Goal: Task Accomplishment & Management: Manage account settings

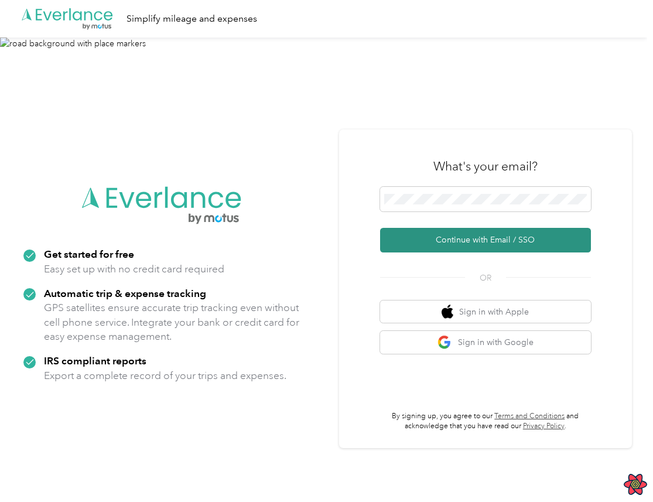
click at [513, 243] on button "Continue with Email / SSO" at bounding box center [485, 240] width 211 height 25
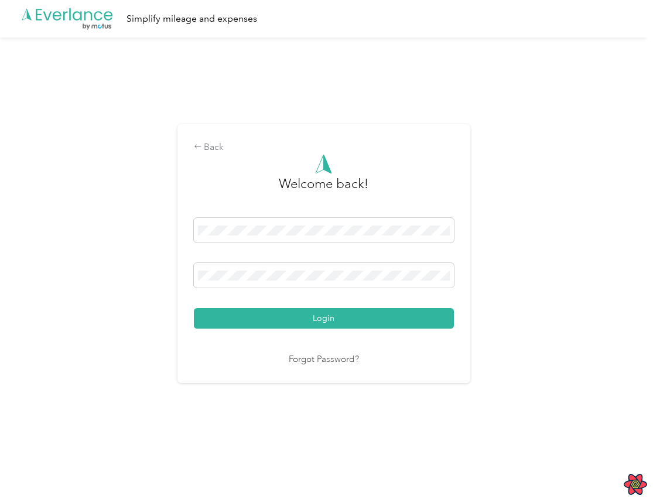
click at [194, 308] on button "Login" at bounding box center [324, 318] width 260 height 21
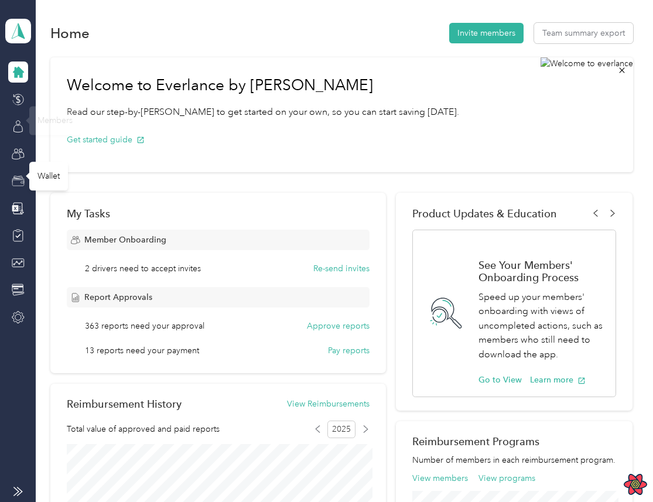
click at [14, 186] on icon at bounding box center [18, 183] width 12 height 6
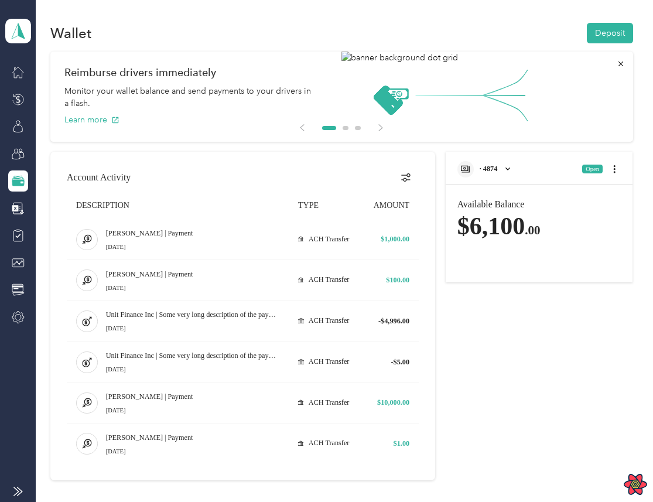
click at [498, 173] on span "· 4874" at bounding box center [489, 169] width 18 height 8
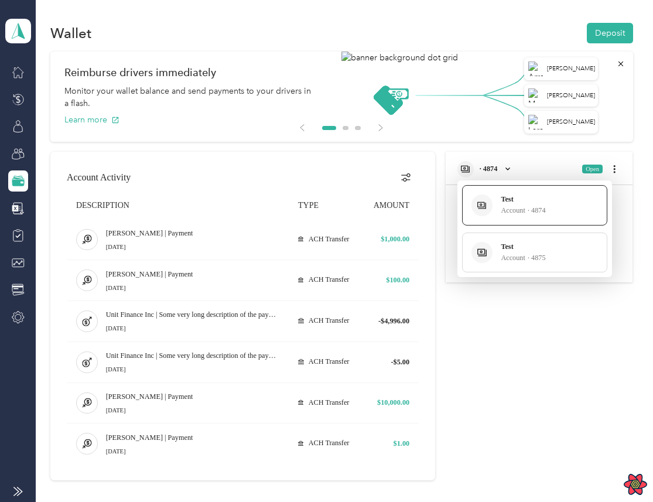
click at [515, 166] on div at bounding box center [326, 251] width 653 height 502
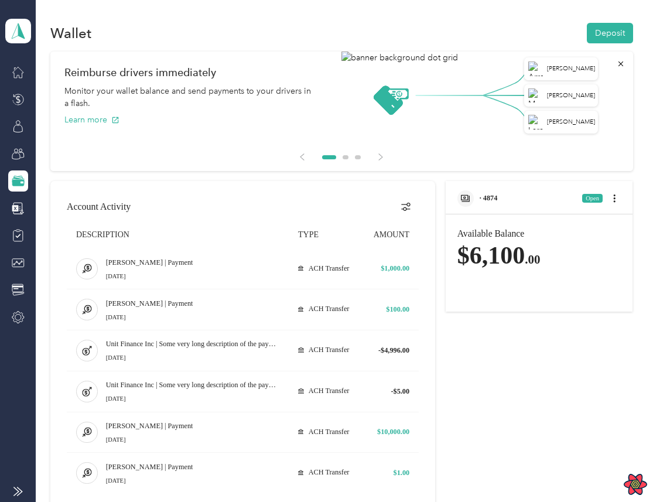
click at [487, 202] on span "· 4874" at bounding box center [489, 198] width 18 height 8
click at [526, 204] on div "· 4874 Open" at bounding box center [540, 194] width 188 height 27
click at [498, 195] on span "· 4874" at bounding box center [489, 198] width 18 height 8
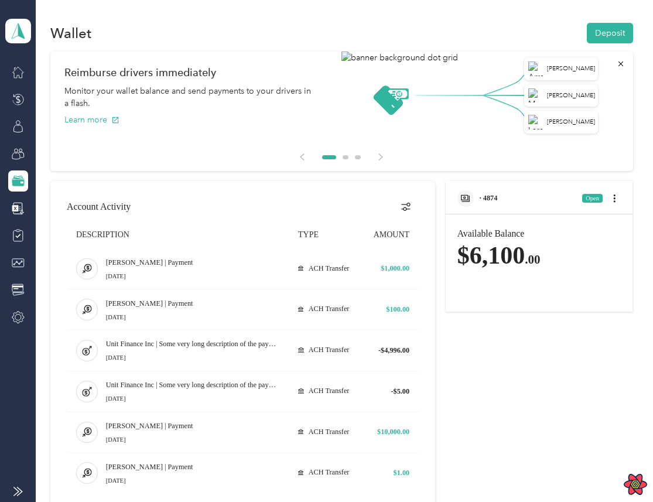
click at [498, 195] on span "· 4874" at bounding box center [489, 198] width 18 height 8
click at [522, 195] on div "· 4874 Open" at bounding box center [540, 194] width 188 height 27
click at [498, 205] on div "· 4874" at bounding box center [478, 198] width 40 height 16
click at [498, 194] on span "· 4874" at bounding box center [489, 198] width 18 height 8
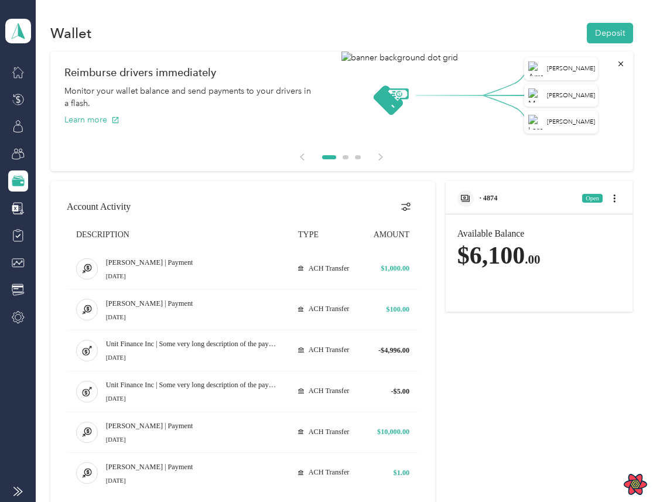
click at [498, 194] on span "· 4874" at bounding box center [489, 198] width 18 height 8
click at [502, 233] on div "Available Balance $6,100 .00" at bounding box center [540, 261] width 164 height 64
click at [493, 206] on div "· 4874" at bounding box center [478, 198] width 40 height 16
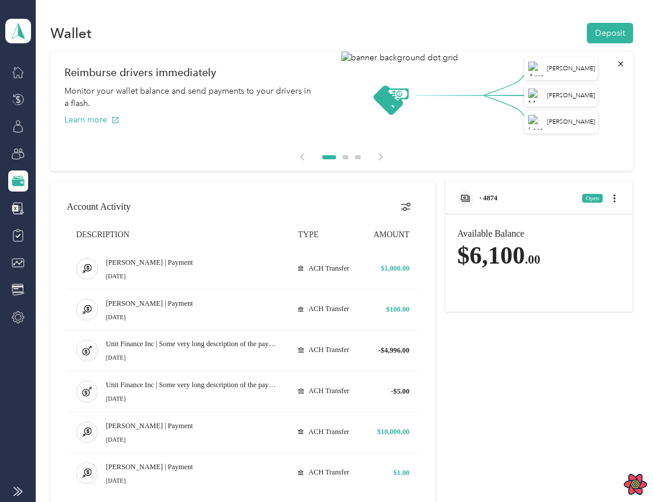
click at [563, 258] on div "Available Balance $6,100 .00" at bounding box center [540, 261] width 164 height 64
click at [491, 197] on span "· 4874" at bounding box center [489, 198] width 18 height 8
click at [21, 39] on span at bounding box center [18, 31] width 26 height 25
click at [16, 11] on div "Everbeer Co. Team dashboard" at bounding box center [18, 31] width 26 height 41
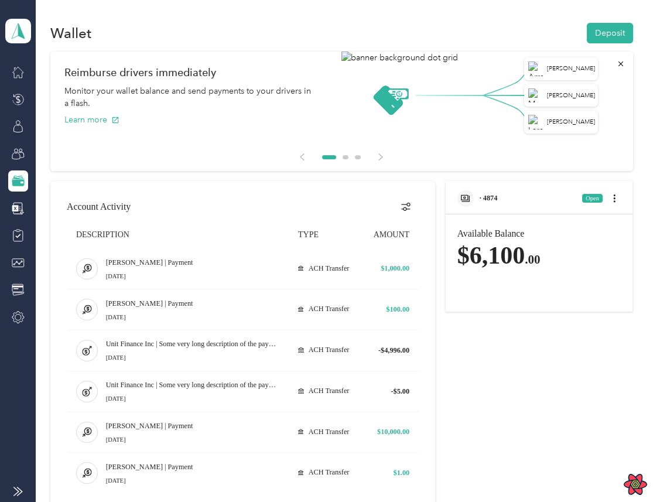
click at [50, 120] on div "Personal dashboard" at bounding box center [52, 123] width 74 height 12
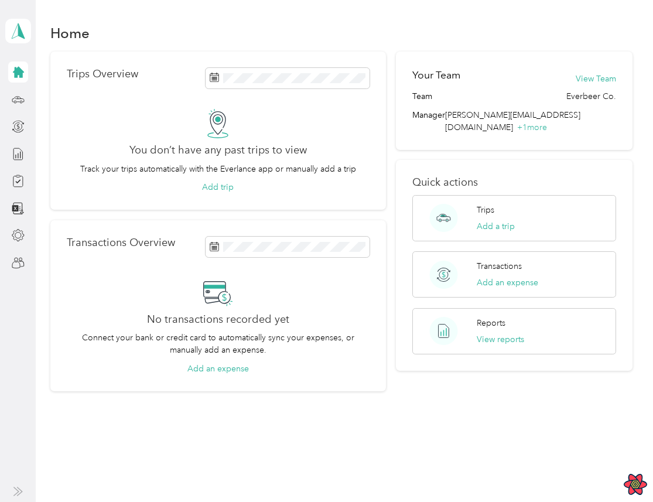
click at [18, 246] on div at bounding box center [18, 168] width 20 height 212
click at [19, 241] on icon at bounding box center [18, 235] width 13 height 13
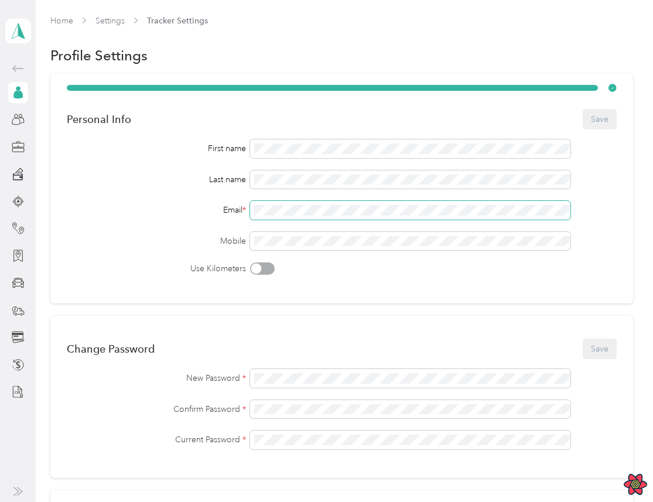
click at [354, 202] on span at bounding box center [410, 210] width 321 height 19
click at [407, 128] on div "Personal Info Save" at bounding box center [342, 119] width 550 height 25
click at [617, 214] on div "Email *" at bounding box center [342, 210] width 550 height 19
click at [502, 117] on div "Personal Info Save" at bounding box center [342, 119] width 550 height 25
click at [548, 135] on div "Personal Info Save First name Last name Email * Mobile Use Kilometers" at bounding box center [341, 189] width 583 height 230
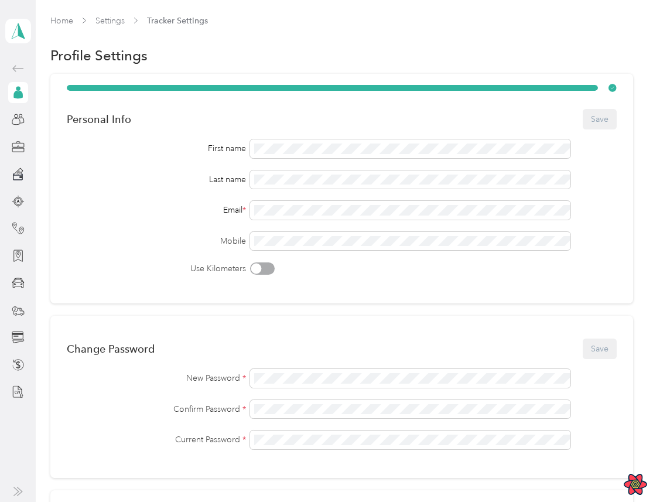
click at [598, 249] on div "Mobile" at bounding box center [342, 241] width 550 height 19
click at [66, 49] on h1 "Profile Settings" at bounding box center [98, 55] width 97 height 12
click at [104, 54] on h1 "Profile Settings" at bounding box center [98, 55] width 97 height 12
click at [52, 54] on h1 "Profile Settings" at bounding box center [98, 55] width 97 height 12
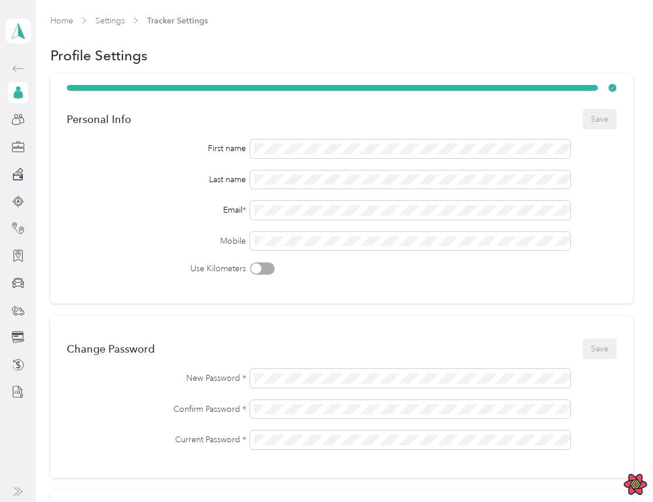
click at [52, 54] on h1 "Profile Settings" at bounding box center [98, 55] width 97 height 12
click at [113, 55] on h1 "Profile Settings" at bounding box center [98, 55] width 97 height 12
click at [70, 116] on div "Personal Info" at bounding box center [99, 119] width 64 height 12
click at [124, 117] on div "Personal Info" at bounding box center [99, 119] width 64 height 12
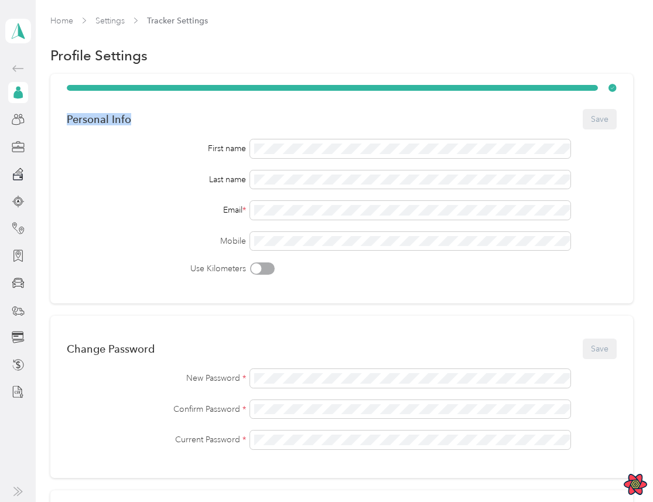
click at [81, 353] on div "Change Password" at bounding box center [111, 349] width 88 height 12
click at [120, 360] on div "Change Password Save" at bounding box center [342, 348] width 550 height 25
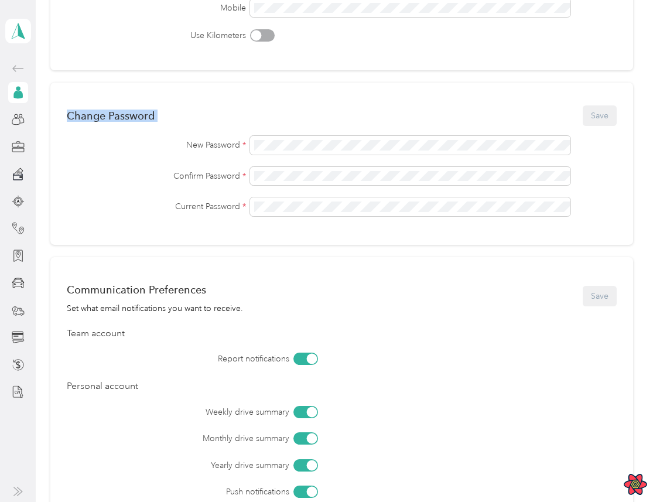
scroll to position [242, 0]
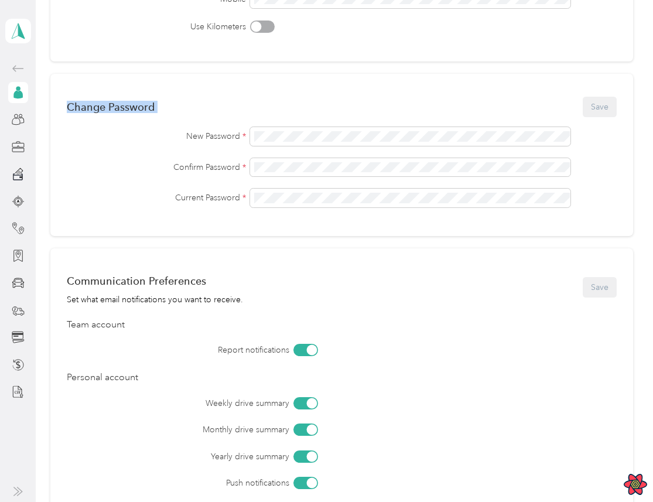
click at [98, 280] on div "Communication Preferences" at bounding box center [155, 281] width 176 height 12
click at [155, 279] on div "Communication Preferences" at bounding box center [155, 281] width 176 height 12
click at [67, 295] on div "Set what email notifications you want to receive." at bounding box center [155, 300] width 176 height 12
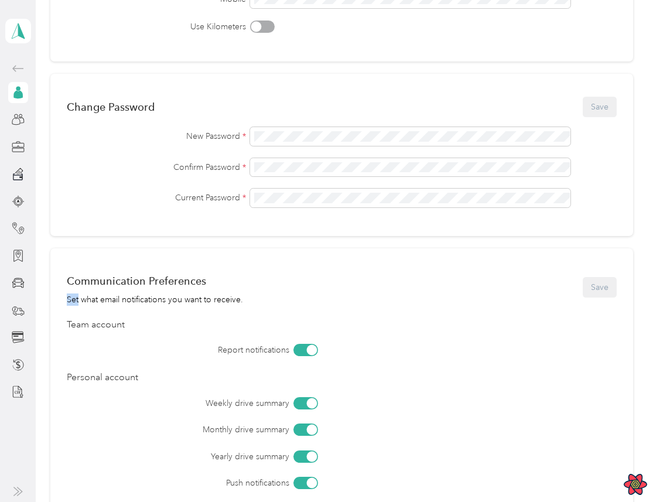
click at [91, 299] on div "Set what email notifications you want to receive." at bounding box center [155, 300] width 176 height 12
click at [102, 299] on div "Set what email notifications you want to receive." at bounding box center [155, 300] width 176 height 12
click at [126, 299] on div "Set what email notifications you want to receive." at bounding box center [155, 300] width 176 height 12
click at [177, 298] on div "Set what email notifications you want to receive." at bounding box center [155, 300] width 176 height 12
click at [203, 299] on div "Set what email notifications you want to receive." at bounding box center [155, 300] width 176 height 12
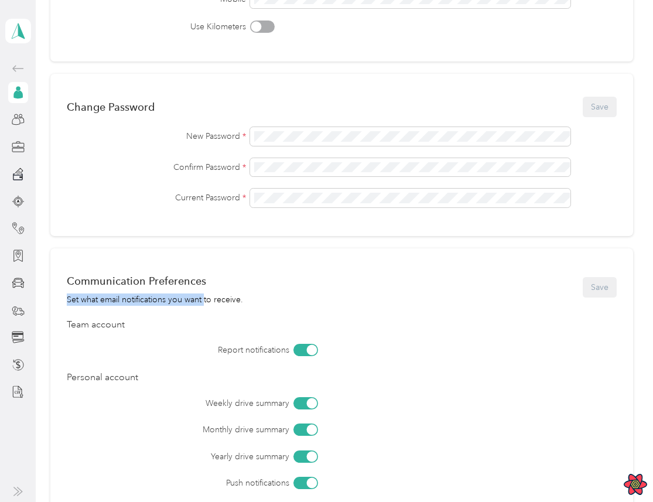
click at [209, 300] on div "Set what email notifications you want to receive." at bounding box center [155, 300] width 176 height 12
click at [225, 300] on div "Set what email notifications you want to receive." at bounding box center [155, 300] width 176 height 12
click at [82, 320] on div "Team account" at bounding box center [342, 325] width 550 height 14
click at [106, 325] on div "Team account" at bounding box center [342, 325] width 550 height 14
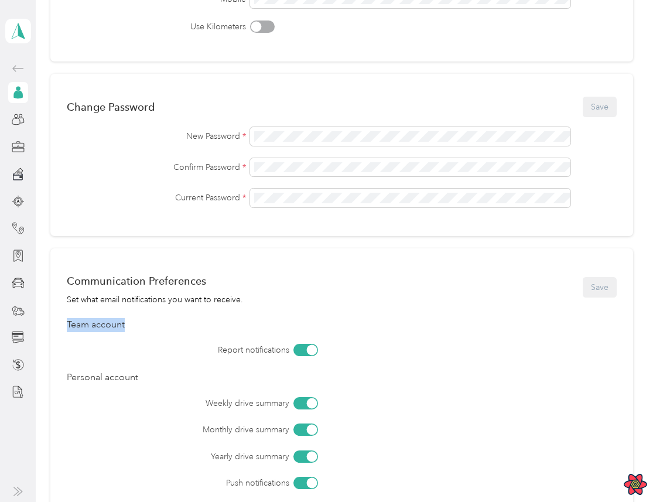
click at [106, 325] on div "Team account" at bounding box center [342, 325] width 550 height 14
click at [80, 375] on div "Personal account" at bounding box center [342, 378] width 550 height 14
click at [134, 377] on div "Personal account" at bounding box center [342, 378] width 550 height 14
click at [137, 404] on label "Weekly drive summary" at bounding box center [211, 403] width 158 height 12
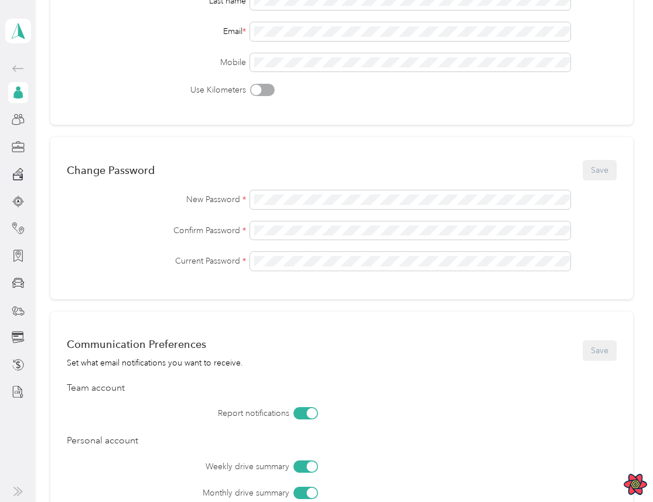
scroll to position [0, 0]
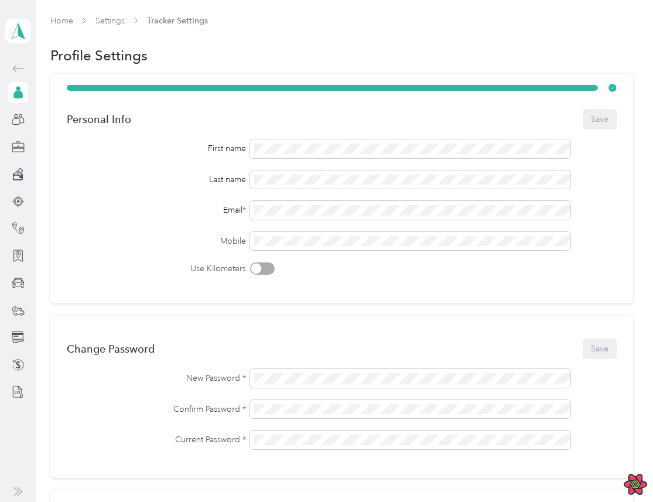
click at [28, 46] on div "Clark Smithers Personal dashboard" at bounding box center [18, 31] width 26 height 41
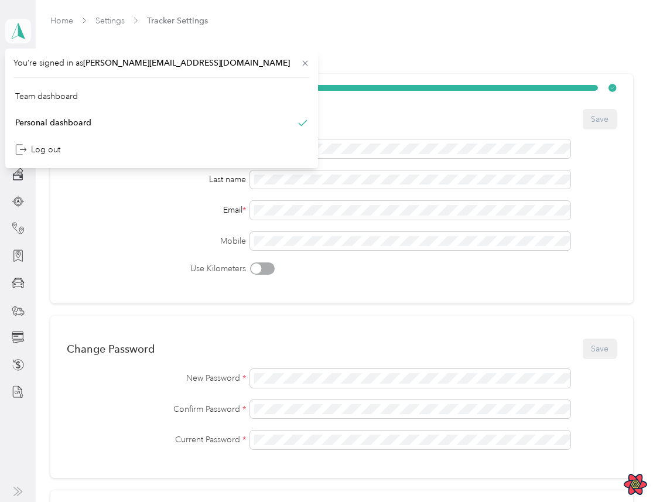
click at [25, 42] on span at bounding box center [18, 31] width 26 height 25
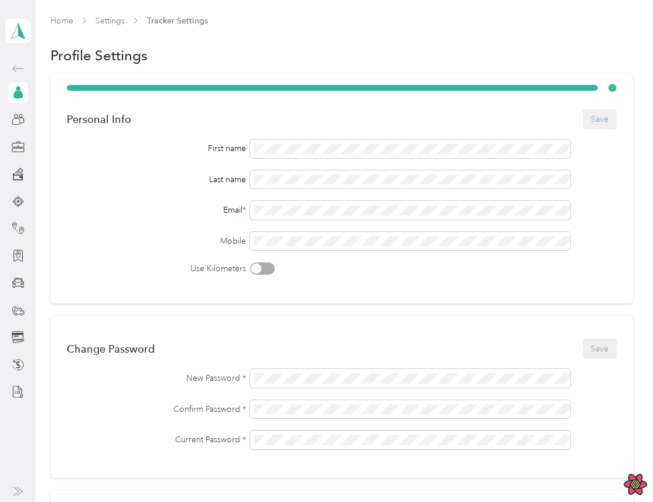
click at [397, 57] on div "Profile Settings" at bounding box center [341, 55] width 583 height 25
click at [335, 158] on span at bounding box center [410, 148] width 321 height 19
click at [254, 197] on div "First name Last name Email * Mobile Use Kilometers" at bounding box center [342, 206] width 550 height 135
click at [244, 203] on div "Email *" at bounding box center [342, 210] width 550 height 19
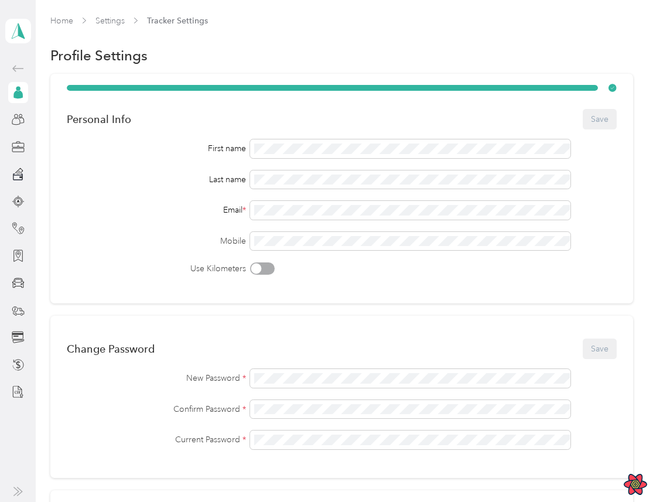
click at [307, 74] on div "Personal Info Save First name Last name Email * Mobile Use Kilometers" at bounding box center [341, 189] width 583 height 230
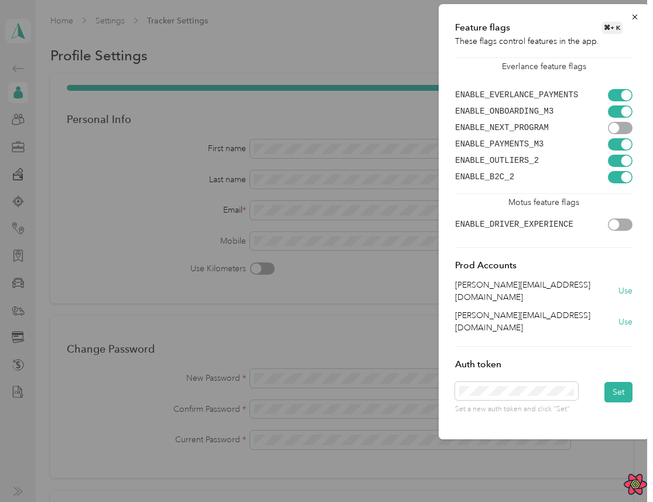
scroll to position [0, 32]
click at [623, 382] on button "Set" at bounding box center [619, 392] width 28 height 21
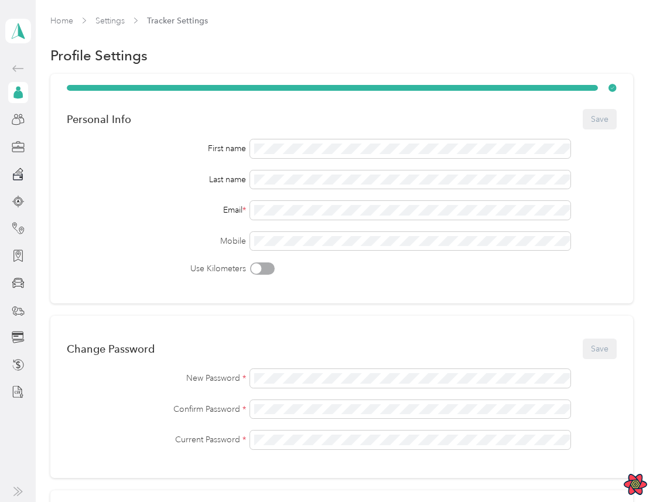
click at [6, 12] on div "Clark Smithers Personal dashboard" at bounding box center [18, 31] width 26 height 41
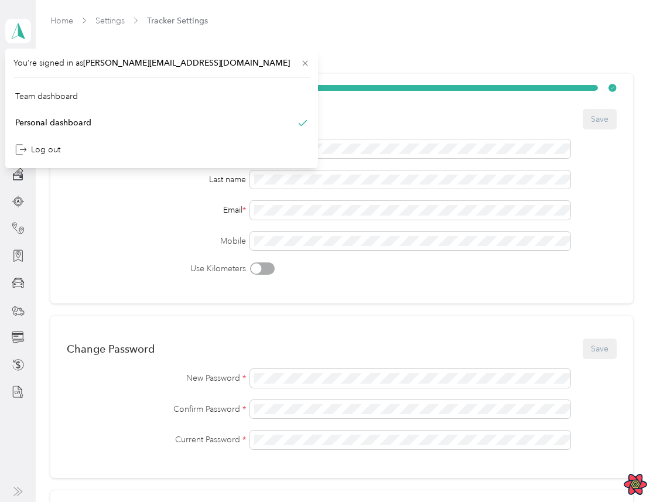
click at [87, 25] on div "Home Settings Tracker Settings" at bounding box center [341, 21] width 583 height 12
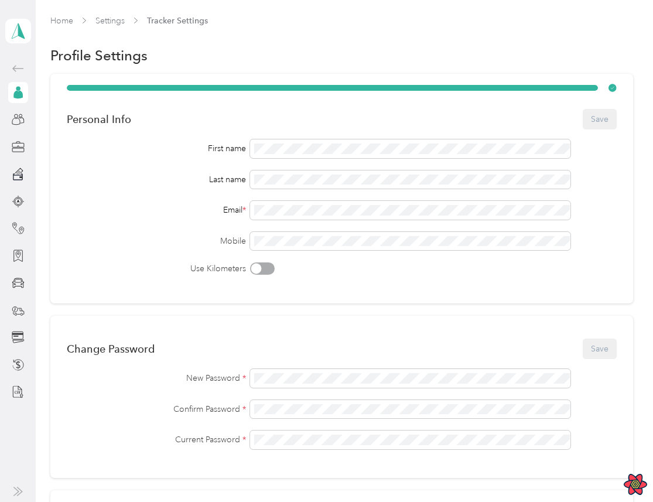
scroll to position [0, 32]
click at [25, 32] on icon at bounding box center [18, 31] width 18 height 16
click at [40, 90] on div "Team dashboard" at bounding box center [46, 96] width 63 height 12
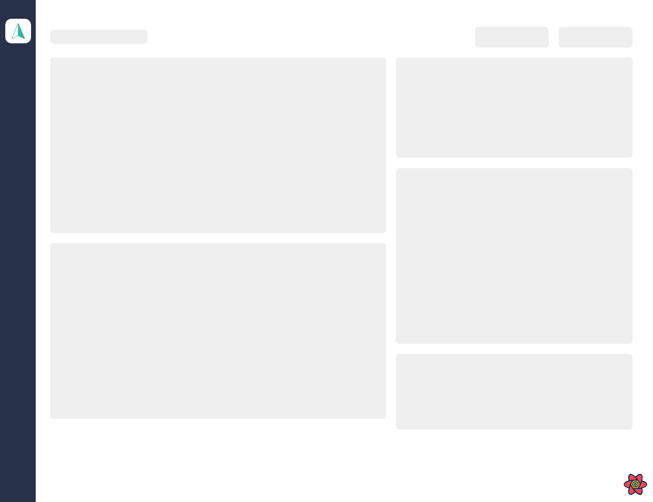
click at [26, 31] on icon at bounding box center [18, 31] width 18 height 16
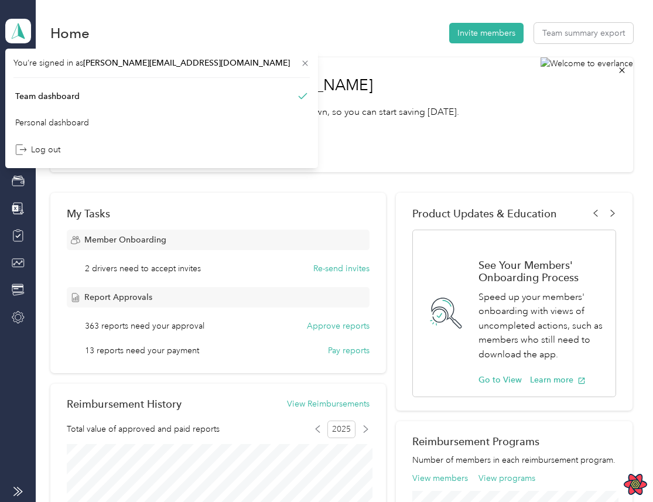
click at [26, 31] on icon at bounding box center [18, 31] width 18 height 16
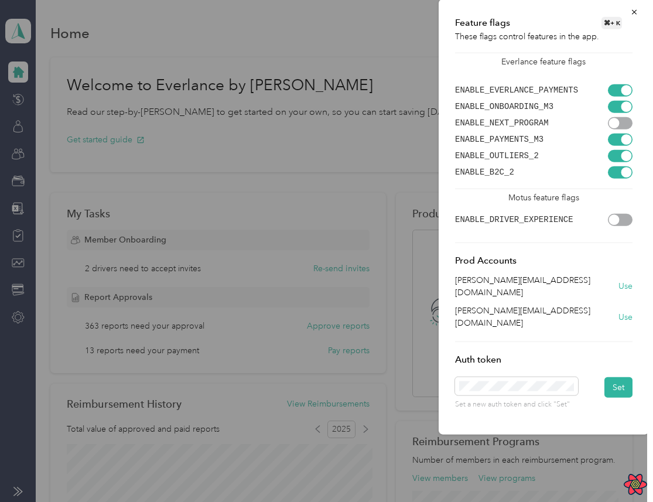
scroll to position [0, 32]
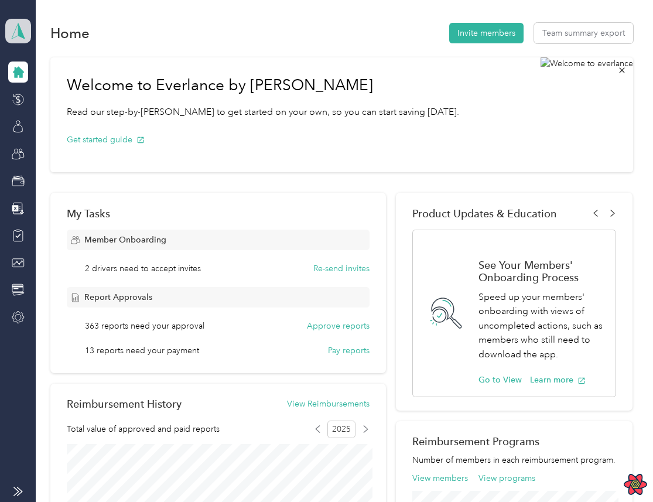
click at [12, 20] on span at bounding box center [18, 31] width 26 height 25
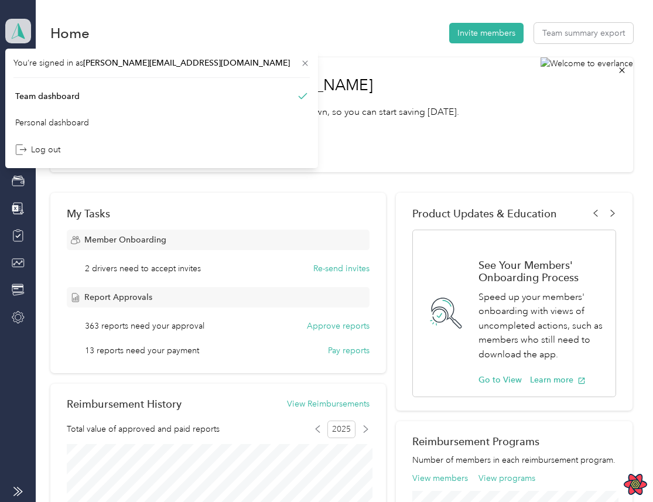
click at [12, 20] on span at bounding box center [18, 31] width 26 height 25
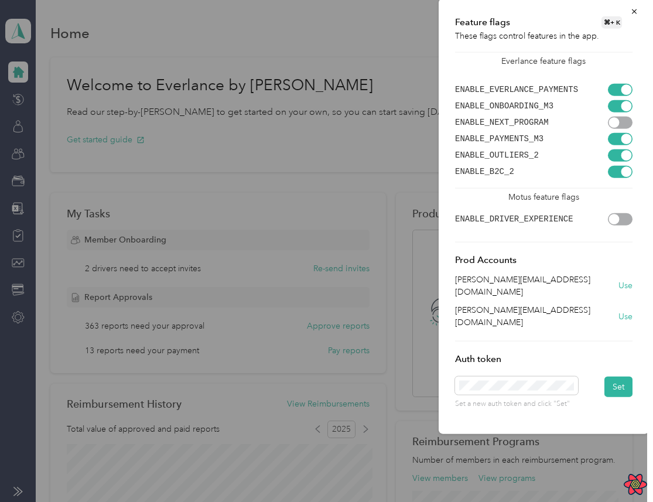
scroll to position [0, 32]
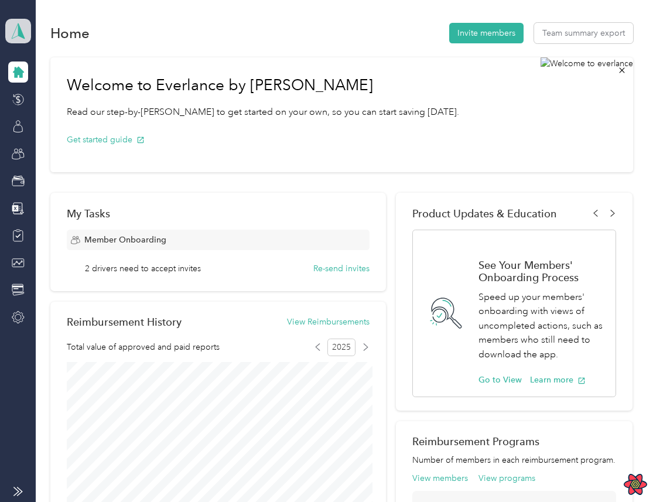
click at [21, 29] on polygon at bounding box center [21, 30] width 6 height 15
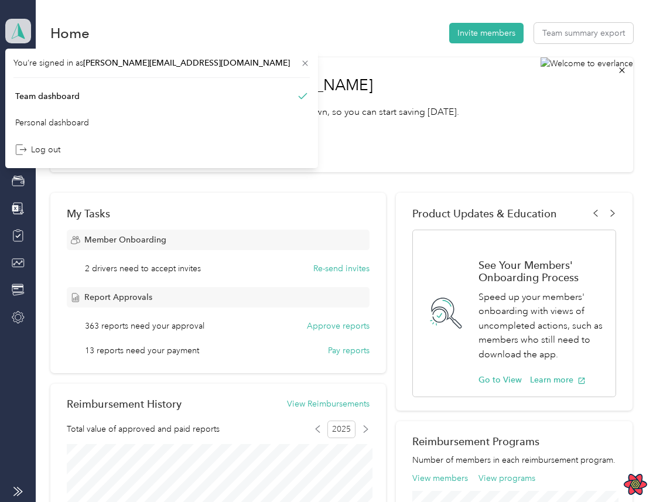
click at [21, 29] on polygon at bounding box center [21, 30] width 6 height 15
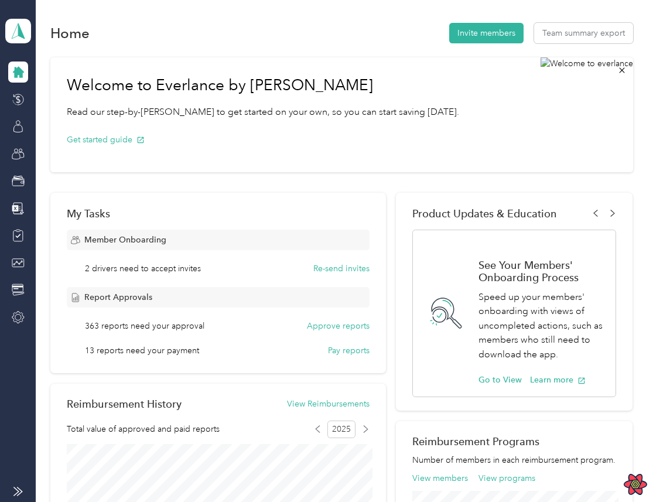
click at [163, 33] on div "Home Invite members Team summary export" at bounding box center [341, 33] width 583 height 25
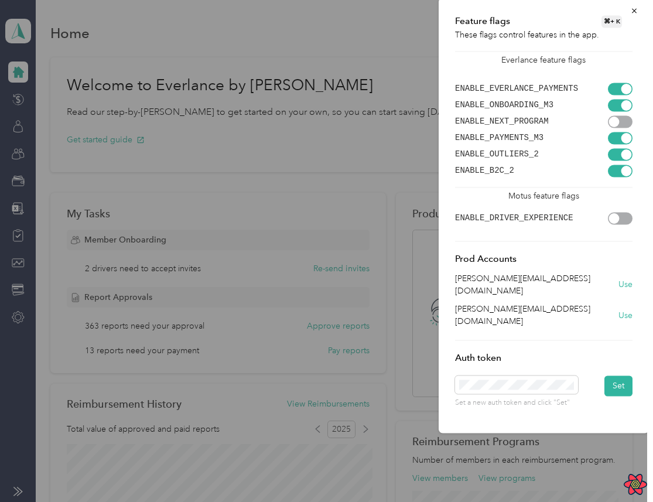
scroll to position [0, 32]
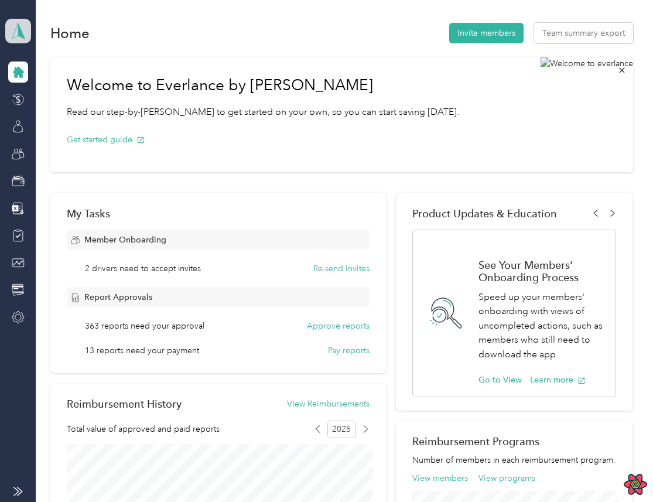
click at [24, 28] on icon at bounding box center [18, 31] width 18 height 16
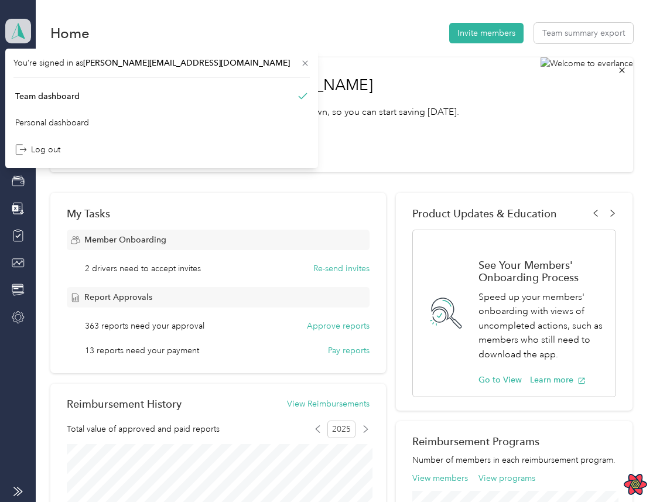
click at [24, 28] on icon at bounding box center [18, 31] width 18 height 16
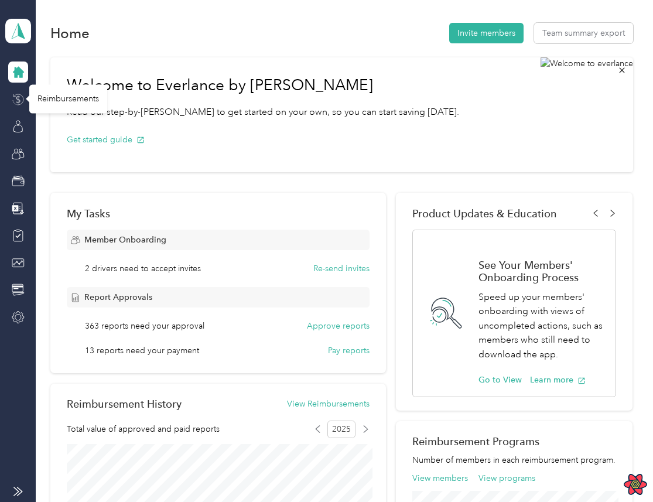
click at [19, 104] on icon at bounding box center [18, 99] width 13 height 13
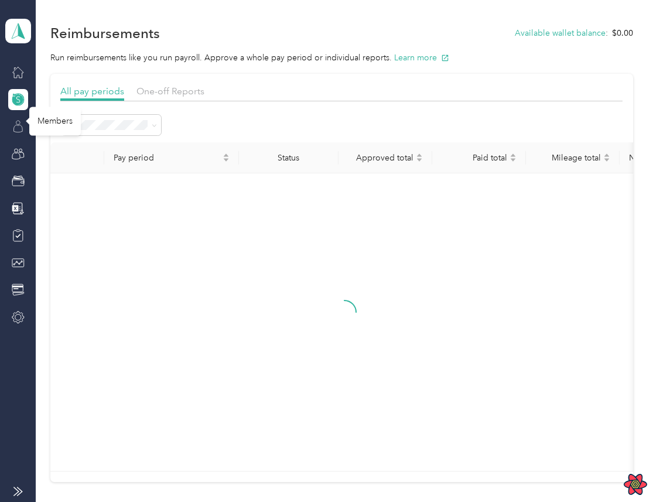
click at [18, 127] on icon at bounding box center [18, 126] width 13 height 13
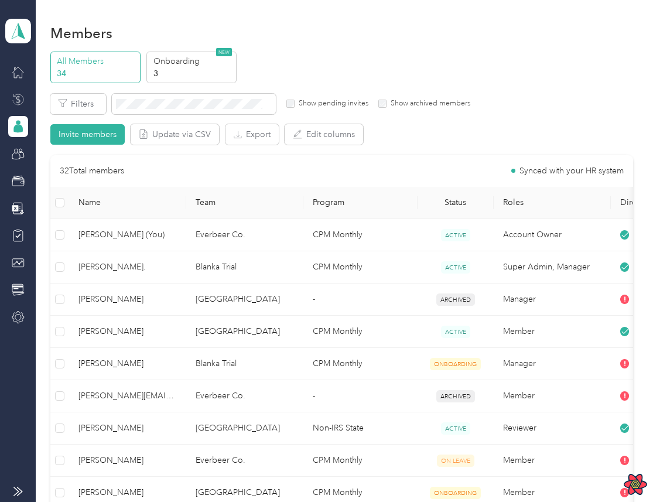
click at [30, 40] on div "Everbeer Co. Team dashboard" at bounding box center [18, 31] width 26 height 25
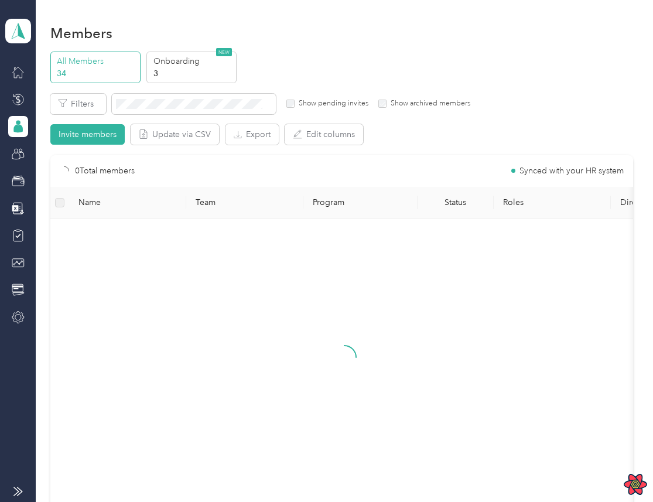
click at [312, 37] on div "Members" at bounding box center [341, 33] width 583 height 25
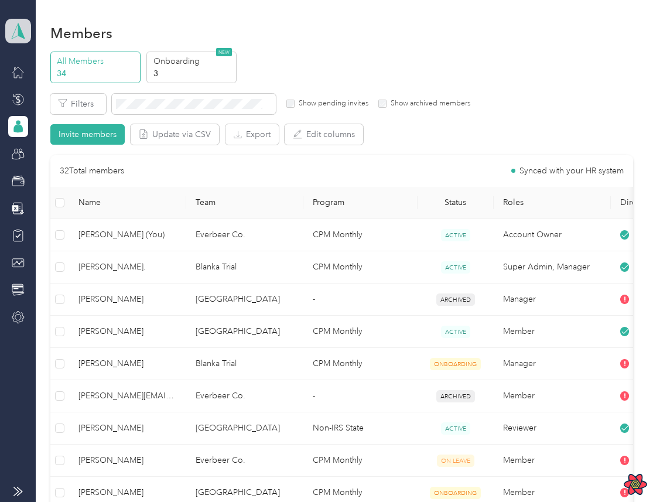
click at [11, 30] on icon at bounding box center [18, 31] width 18 height 16
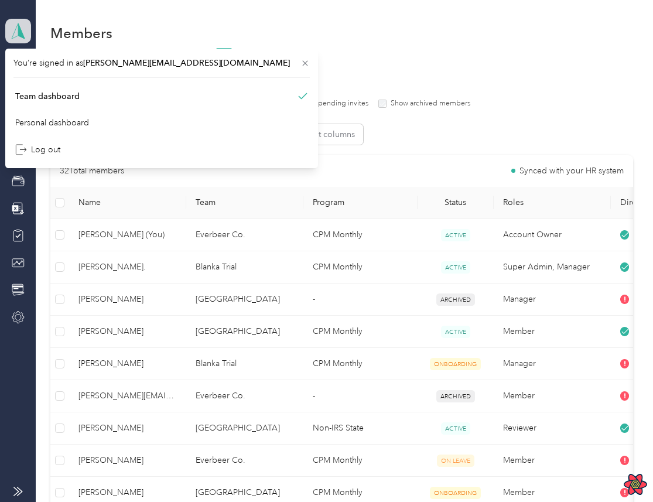
click at [11, 30] on icon at bounding box center [18, 31] width 18 height 16
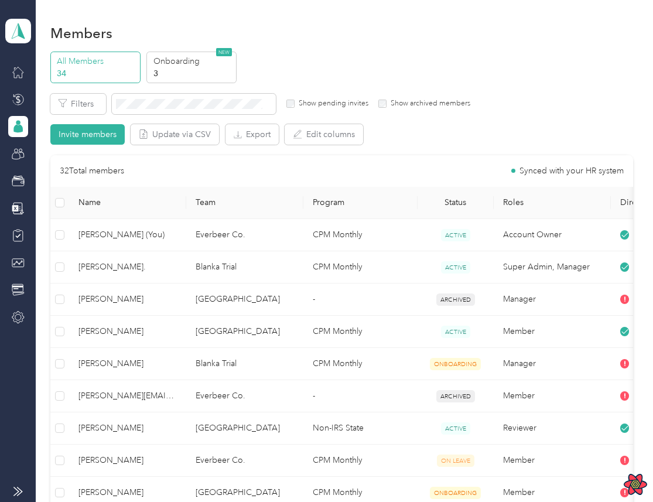
click at [180, 34] on div "Members" at bounding box center [341, 33] width 583 height 25
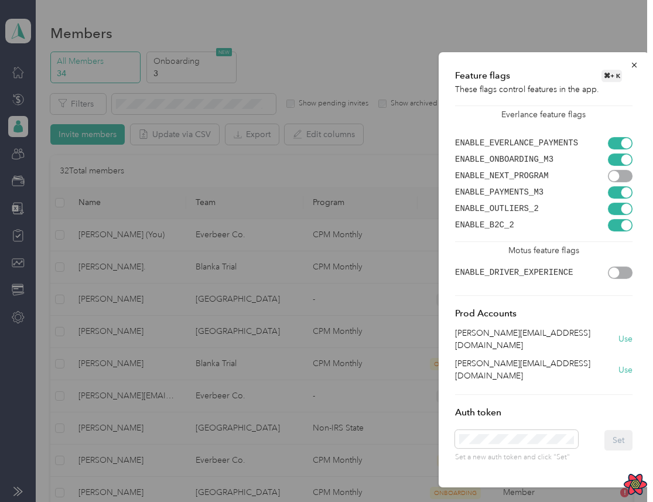
scroll to position [0, 32]
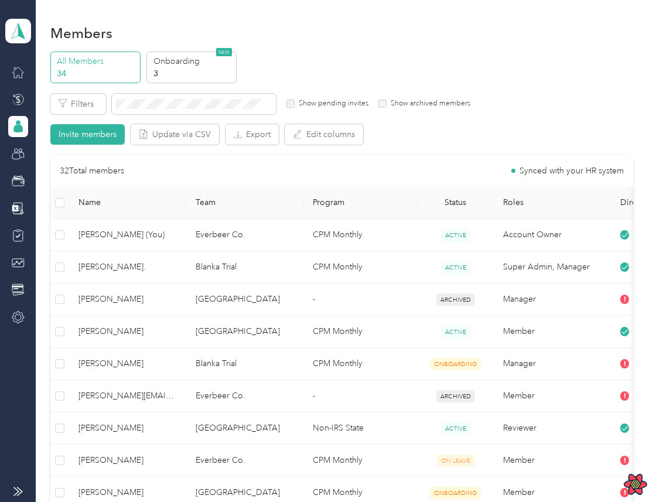
click at [31, 42] on aside "Everbeer Co. Team dashboard" at bounding box center [18, 251] width 36 height 502
click at [22, 36] on polygon at bounding box center [21, 30] width 6 height 15
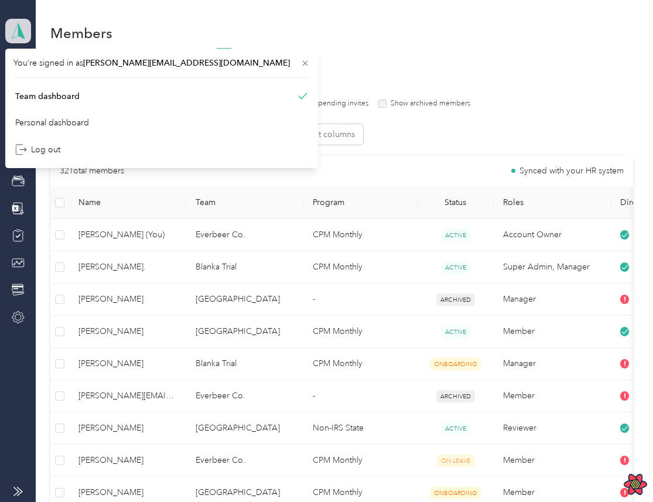
click at [22, 36] on polygon at bounding box center [21, 30] width 6 height 15
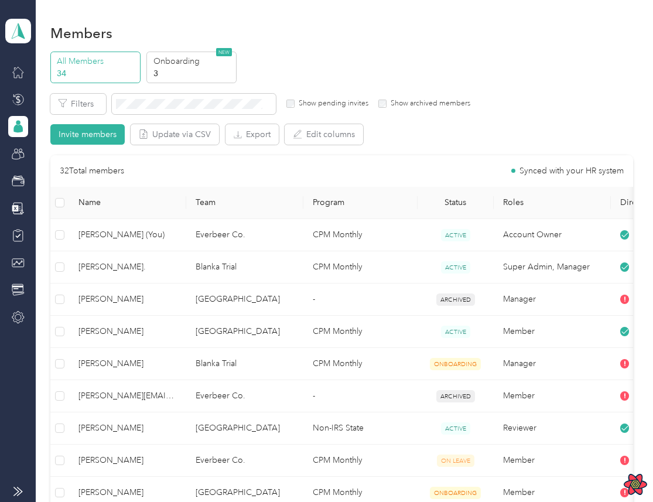
click at [26, 192] on div at bounding box center [18, 195] width 20 height 267
click at [18, 179] on icon at bounding box center [18, 181] width 13 height 13
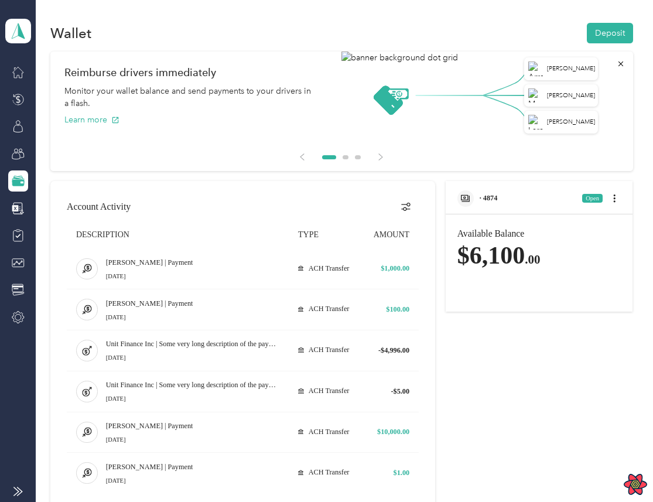
click at [498, 197] on span "· 4874" at bounding box center [489, 198] width 18 height 8
click at [497, 198] on span "· 4874" at bounding box center [489, 198] width 18 height 8
click at [280, 43] on div "Wallet Deposit" at bounding box center [341, 33] width 583 height 25
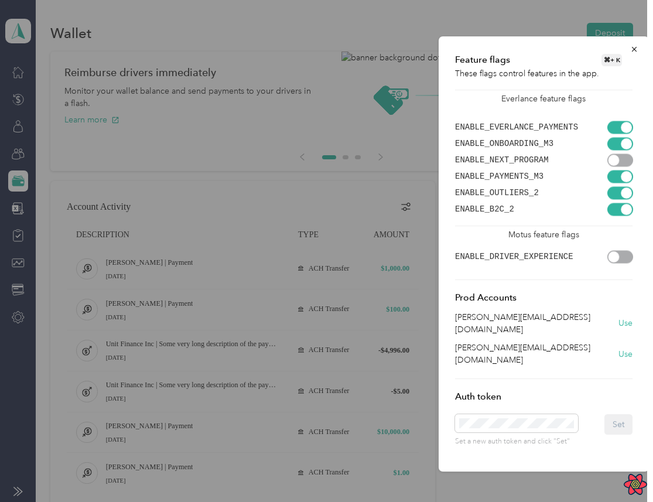
scroll to position [0, 35]
